Goal: Task Accomplishment & Management: Complete application form

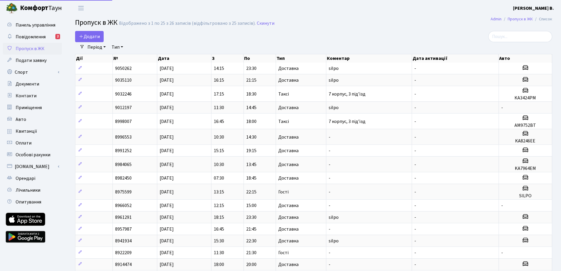
select select "25"
click at [85, 36] on span "Додати" at bounding box center [89, 36] width 21 height 6
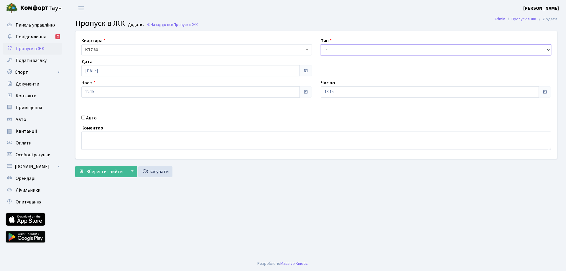
click at [355, 54] on select "- Доставка Таксі Гості Сервіс" at bounding box center [436, 49] width 230 height 11
select select "1"
click at [321, 44] on select "- Доставка Таксі Гості Сервіс" at bounding box center [436, 49] width 230 height 11
click at [348, 96] on input "13:15" at bounding box center [430, 91] width 218 height 11
click at [340, 112] on icon at bounding box center [337, 112] width 16 height 16
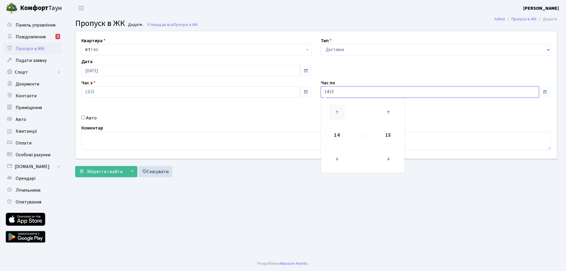
click at [340, 112] on icon at bounding box center [337, 112] width 16 height 16
type input "16:15"
click at [86, 115] on div "Квартира <b>КТ</b>&nbsp;&nbsp;&nbsp;&nbsp;7-80 <b>КТ</b>&nbsp;&nbsp;&nbsp;&nbsp…" at bounding box center [316, 94] width 490 height 127
click at [86, 117] on label "Авто" at bounding box center [91, 117] width 11 height 7
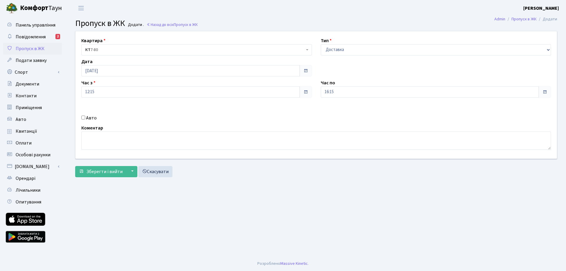
click at [85, 117] on input "Авто" at bounding box center [83, 118] width 4 height 4
checkbox input "true"
click at [106, 168] on button "Зберегти і вийти" at bounding box center [100, 171] width 51 height 11
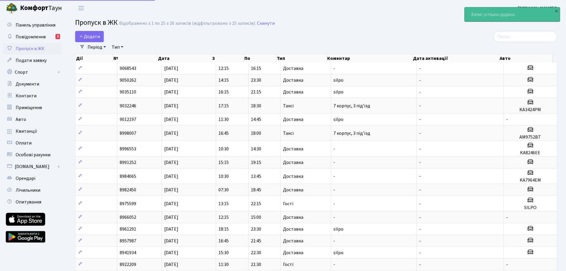
select select "25"
